Goal: Use online tool/utility

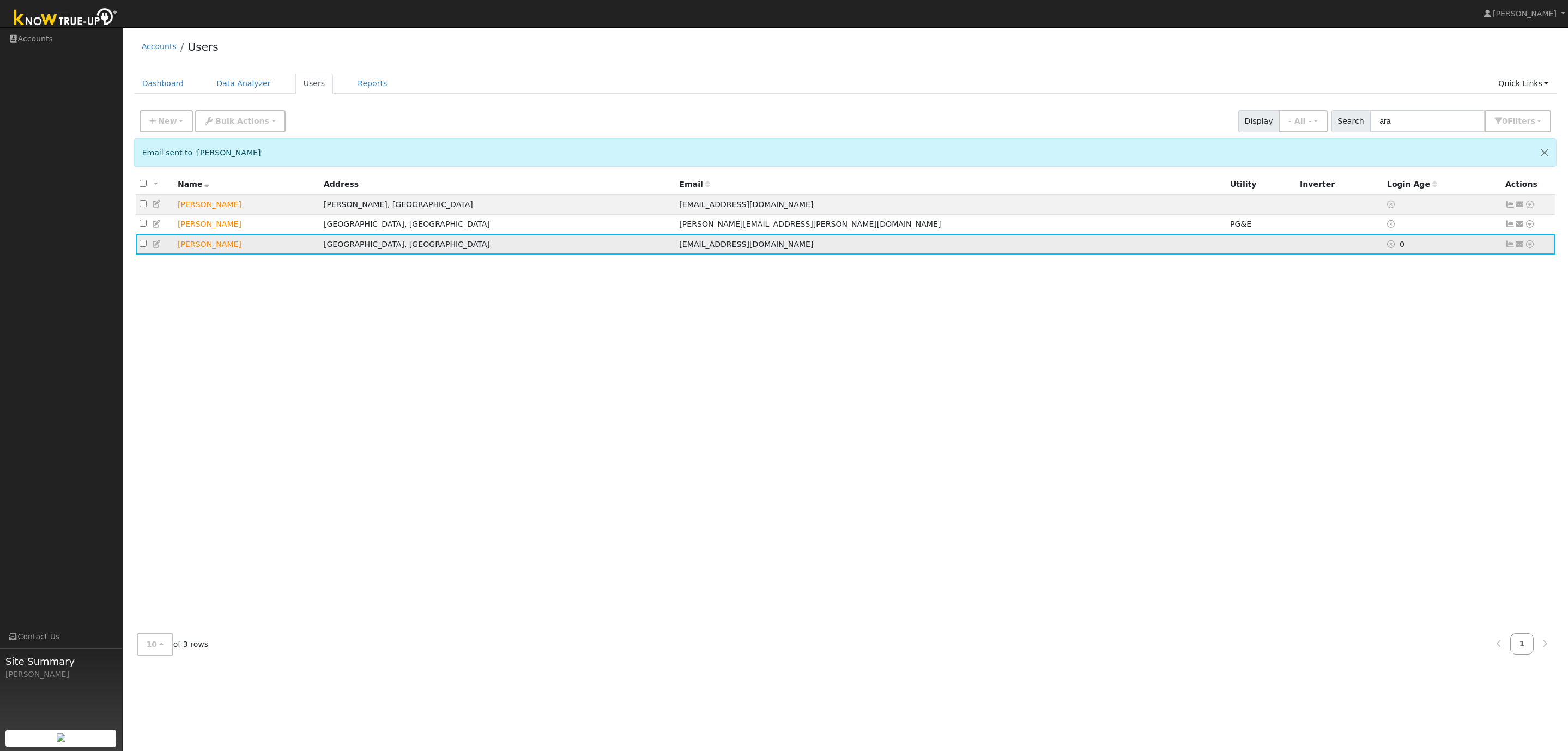
click at [1532, 248] on icon at bounding box center [1530, 244] width 10 height 8
click at [1502, 264] on link "Data Analyzer" at bounding box center [1494, 262] width 79 height 15
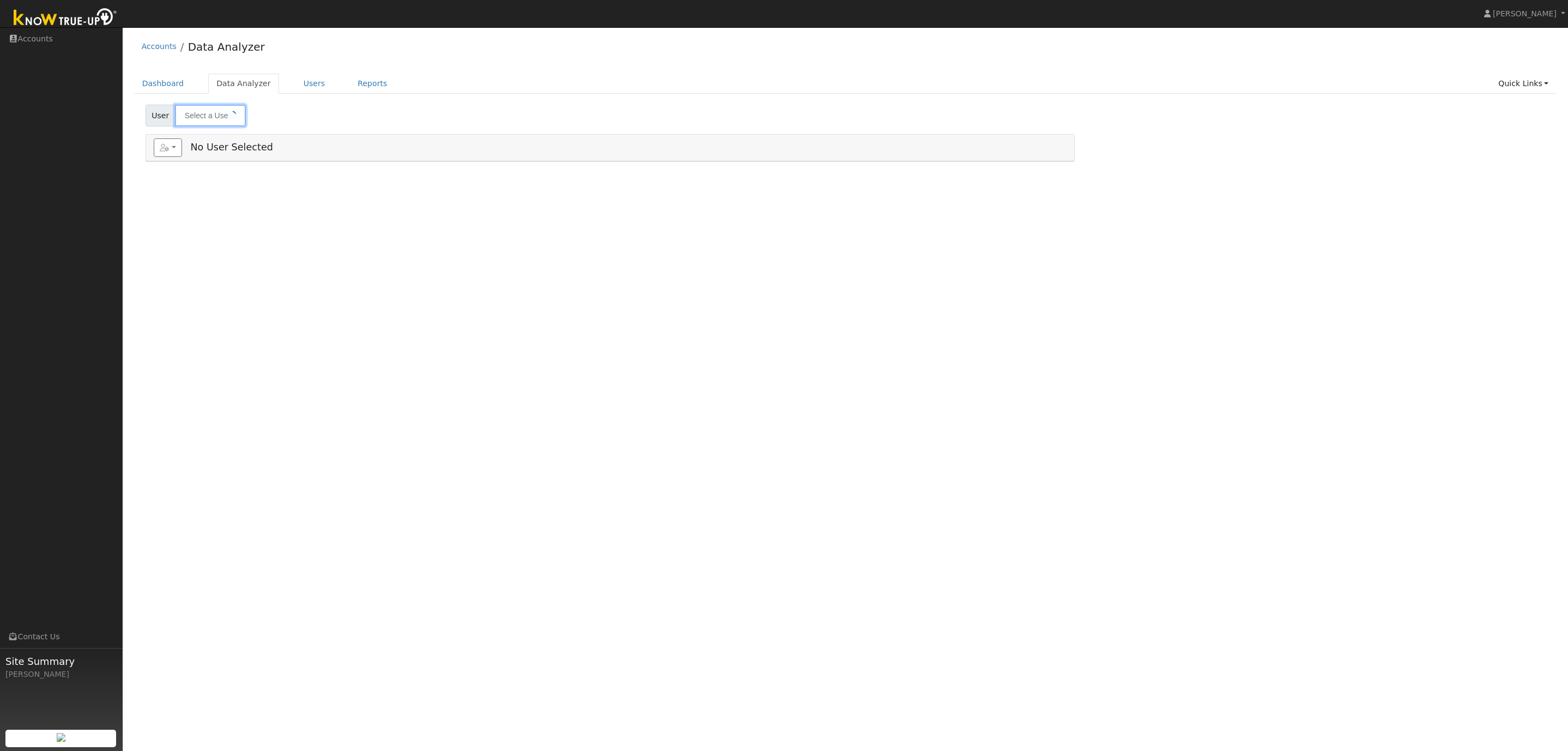
type input "[PERSON_NAME]"
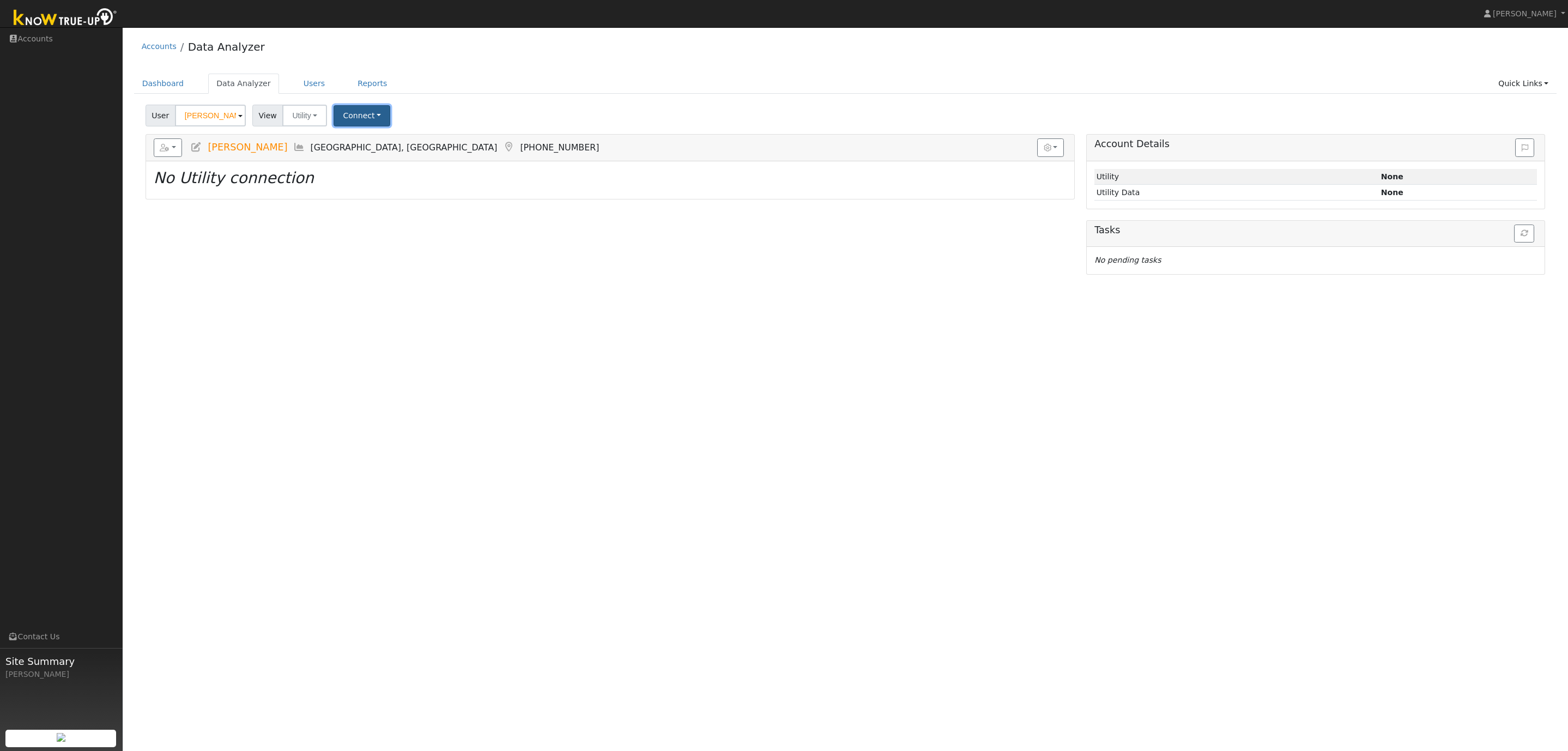
click at [349, 117] on button "Connect" at bounding box center [362, 116] width 57 height 21
click at [360, 138] on link "Select a Provider" at bounding box center [377, 140] width 85 height 15
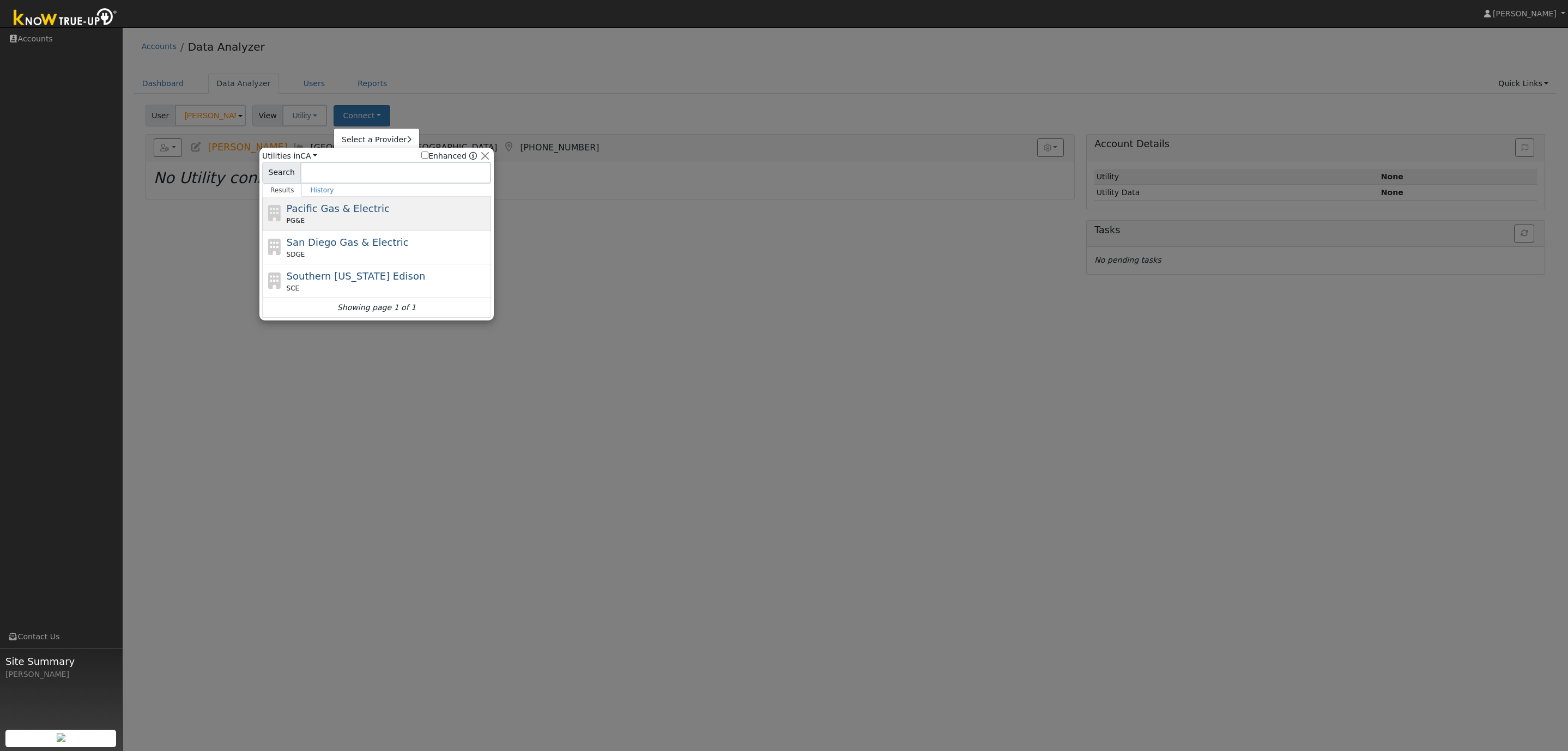
click at [349, 214] on span "Pacific Gas & Electric" at bounding box center [338, 208] width 103 height 12
